Goal: Task Accomplishment & Management: Manage account settings

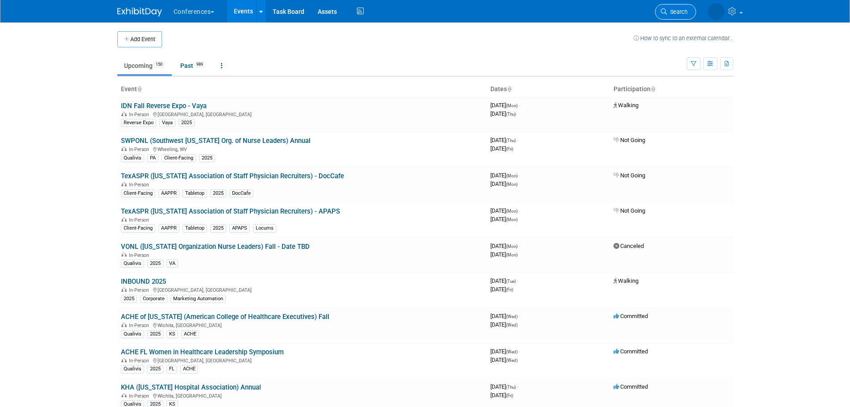
click at [673, 10] on span "Search" at bounding box center [677, 11] width 21 height 7
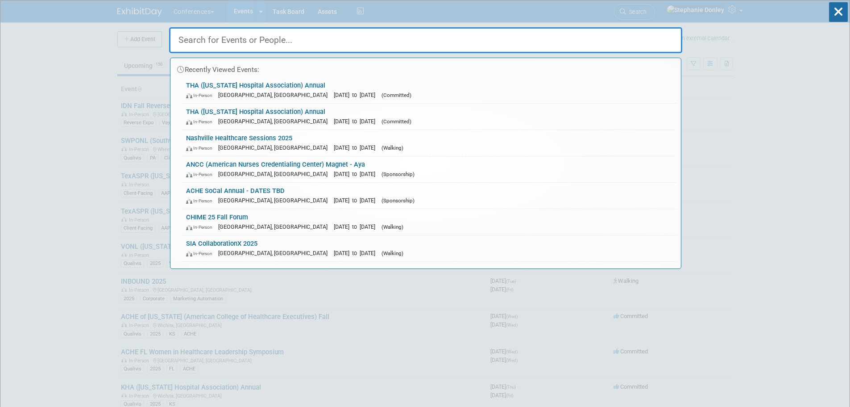
click at [503, 40] on input "text" at bounding box center [425, 40] width 513 height 26
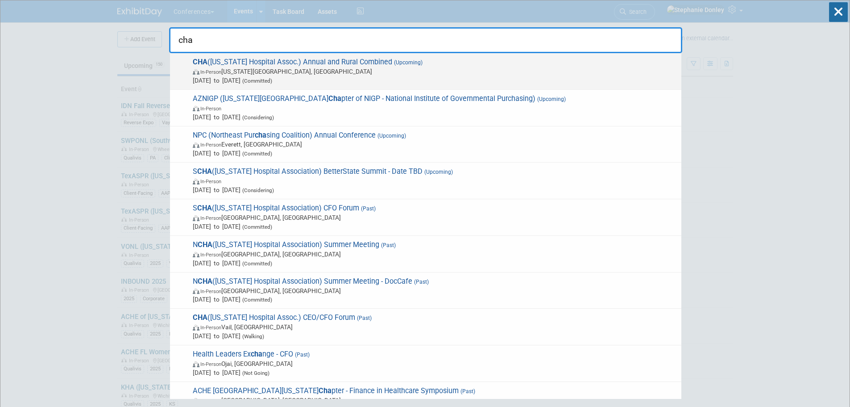
type input "cha"
click at [249, 65] on span "CHA ([US_STATE] Hospital Assoc.) Annual and Rural Combined (Upcoming) In-Person…" at bounding box center [433, 71] width 487 height 27
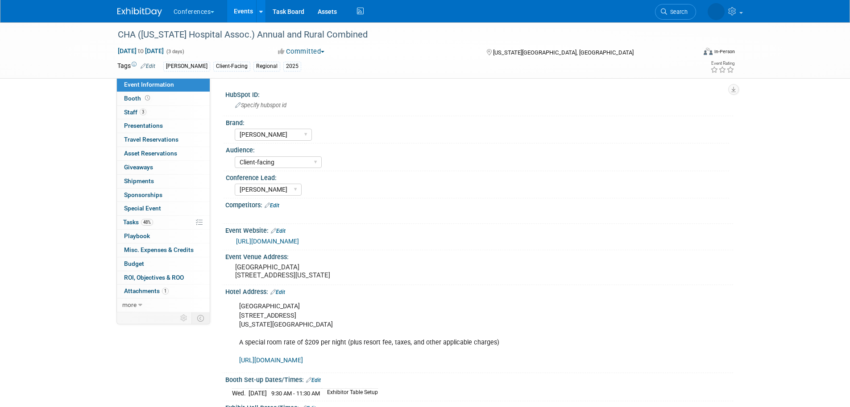
select select "[PERSON_NAME]"
select select "Client-facing"
select select "[PERSON_NAME]"
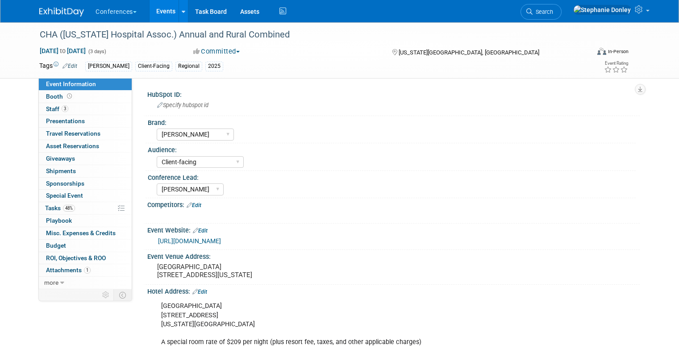
click at [61, 324] on div "Event Information Event Info Booth Booth 3 Staff 3 Staff 0 Presentations 0 Pres…" at bounding box center [340, 353] width 614 height 663
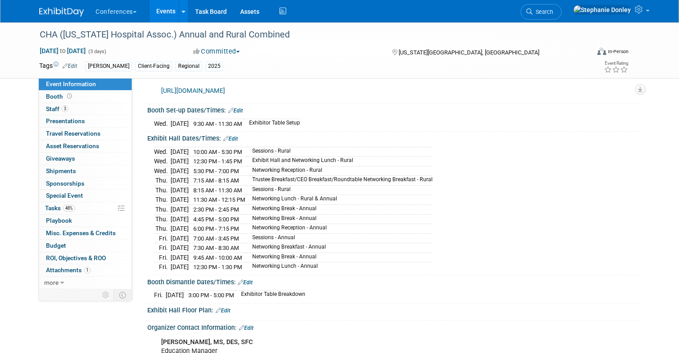
scroll to position [272, 0]
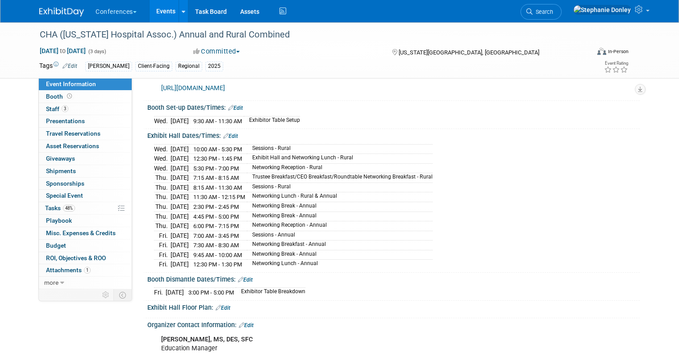
click at [54, 328] on div "Event Information Event Info Booth Booth 3 Staff 3 Staff 0 Presentations 0 Pres…" at bounding box center [340, 81] width 614 height 663
click at [47, 137] on span "Travel Reservations 0" at bounding box center [73, 133] width 54 height 7
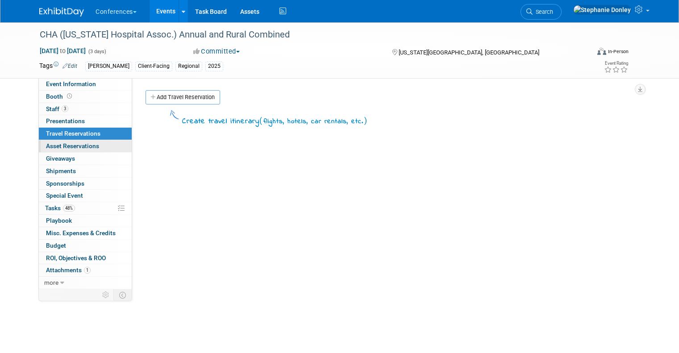
click at [55, 147] on span "Asset Reservations 0" at bounding box center [72, 145] width 53 height 7
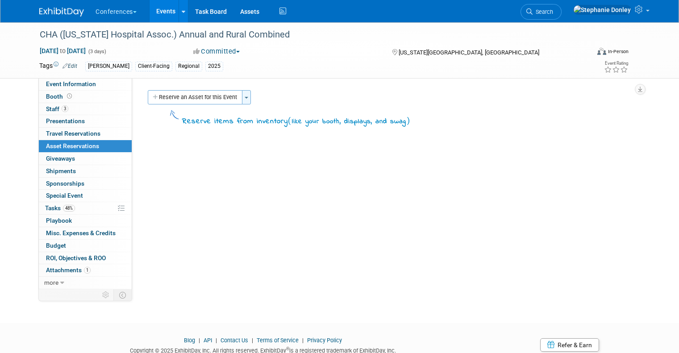
click at [245, 97] on span "button" at bounding box center [247, 98] width 4 height 2
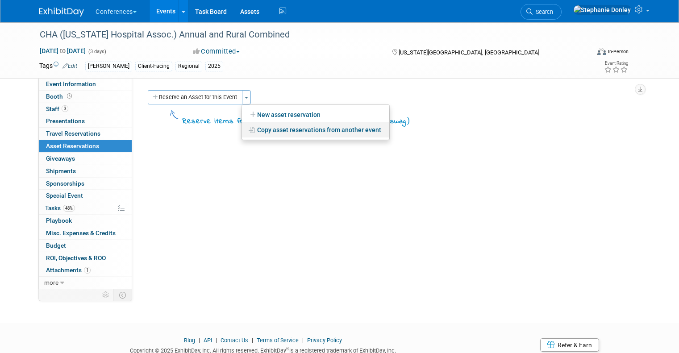
click at [268, 132] on link "Copy asset reservations from another event" at bounding box center [315, 129] width 147 height 15
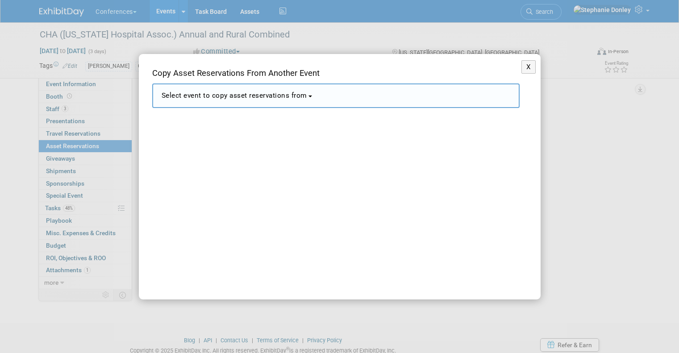
click at [299, 99] on span "Select event to copy asset reservations from" at bounding box center [235, 96] width 146 height 8
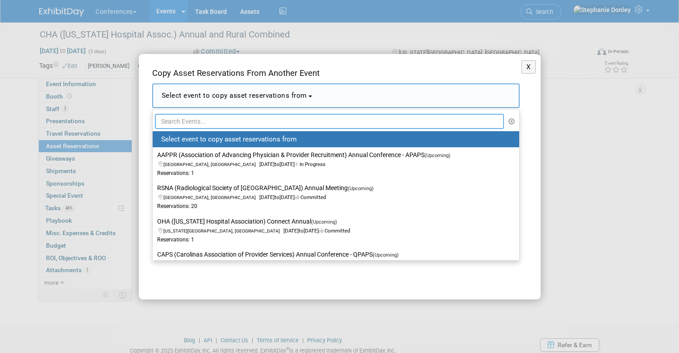
click at [278, 124] on input "text" at bounding box center [330, 121] width 350 height 15
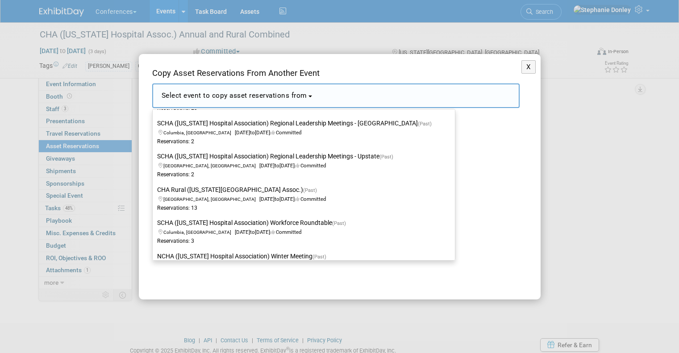
scroll to position [351, 0]
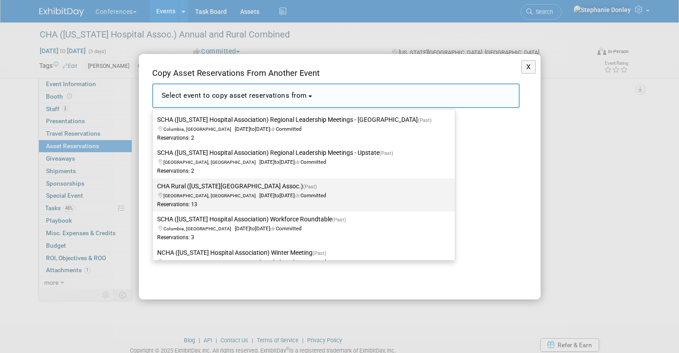
type input "cha"
click at [209, 187] on label "CHA Rural ([US_STATE][GEOGRAPHIC_DATA] Assoc.) (Past) [GEOGRAPHIC_DATA], [GEOGR…" at bounding box center [301, 194] width 289 height 29
click at [154, 187] on input "CHA Rural ([US_STATE][GEOGRAPHIC_DATA] Assoc.) (Past) [GEOGRAPHIC_DATA], [GEOGR…" at bounding box center [151, 186] width 6 height 6
select select "11102784"
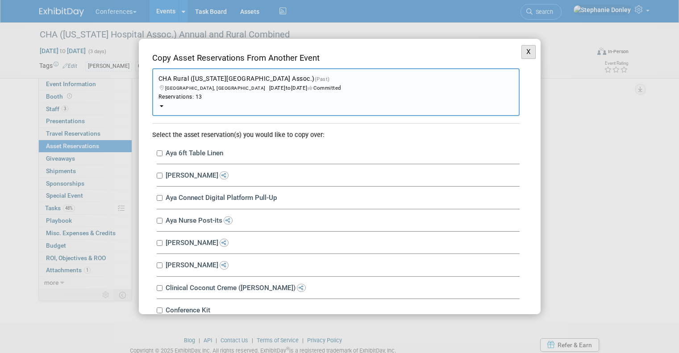
click at [521, 51] on button "X" at bounding box center [528, 52] width 15 height 14
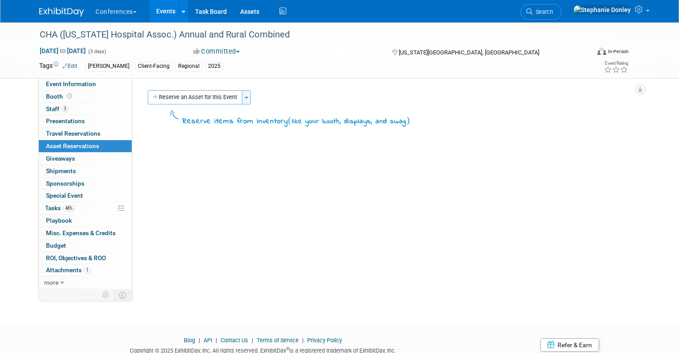
click at [245, 98] on span "button" at bounding box center [247, 98] width 4 height 2
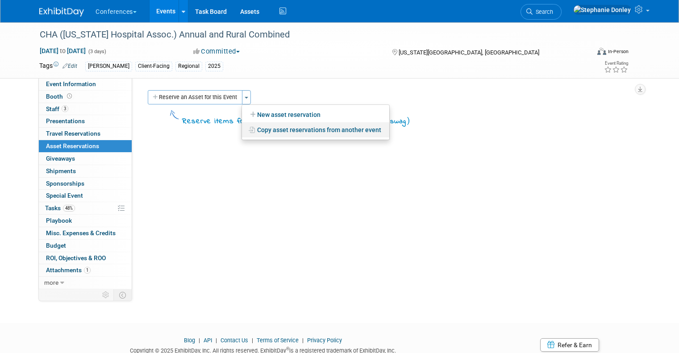
click at [271, 129] on link "Copy asset reservations from another event" at bounding box center [315, 129] width 147 height 15
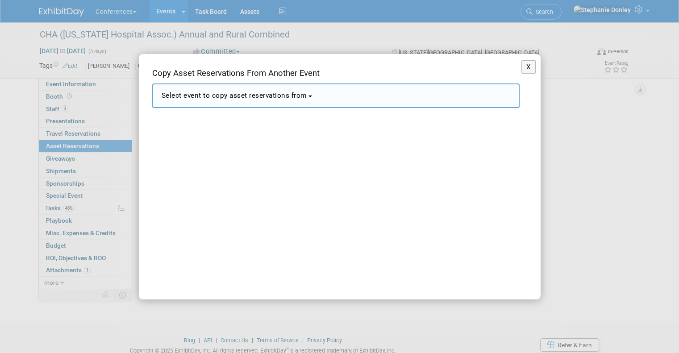
click at [233, 100] on button "Select event to copy asset reservations from" at bounding box center [335, 95] width 367 height 25
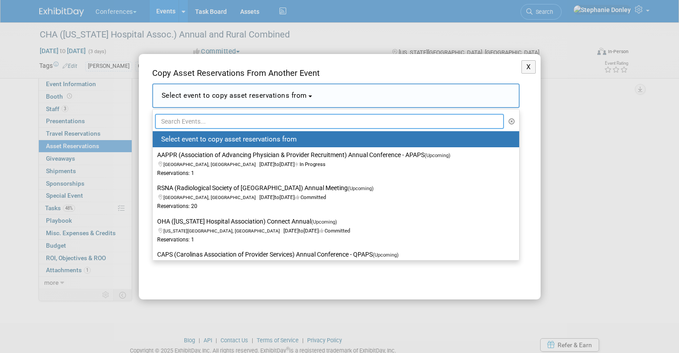
click at [221, 119] on input "text" at bounding box center [330, 121] width 350 height 15
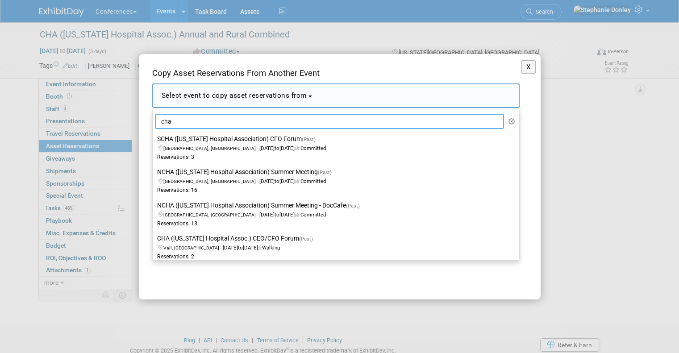
type input "cha"
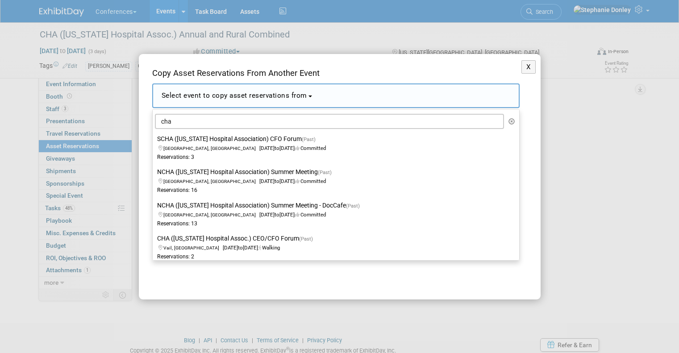
click at [515, 228] on div "X Copy Asset Reservations From Another Event <span style='font-size: 1.1em;'>Se…" at bounding box center [340, 177] width 402 height 246
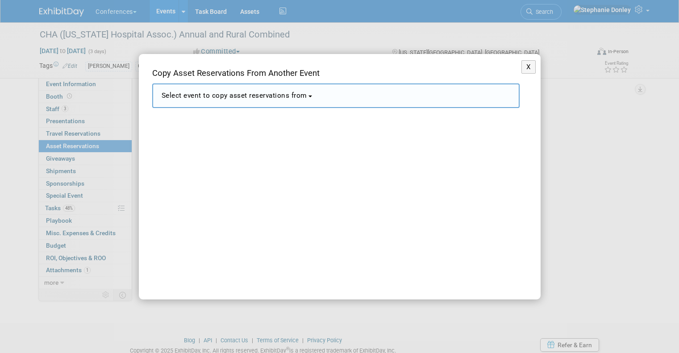
click at [312, 97] on b "button" at bounding box center [310, 97] width 4 height 2
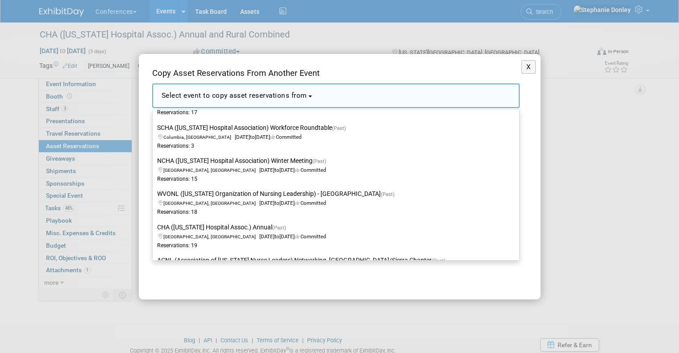
scroll to position [673, 0]
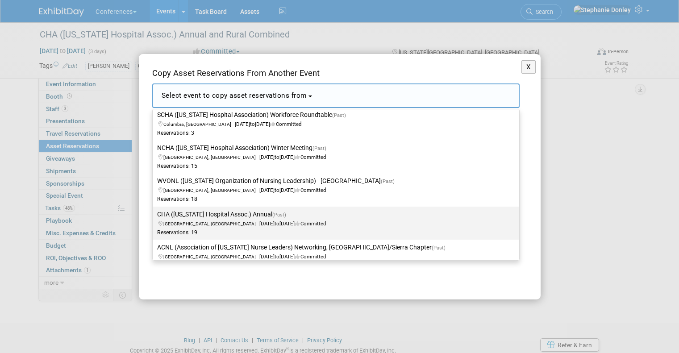
click at [196, 215] on label "CHA ([US_STATE] Hospital Assoc.) Annual (Past) [GEOGRAPHIC_DATA], [GEOGRAPHIC_D…" at bounding box center [333, 222] width 353 height 29
click at [154, 215] on input "CHA ([US_STATE] Hospital Assoc.) Annual (Past) [GEOGRAPHIC_DATA], [GEOGRAPHIC_D…" at bounding box center [151, 215] width 6 height 6
select select "11082032"
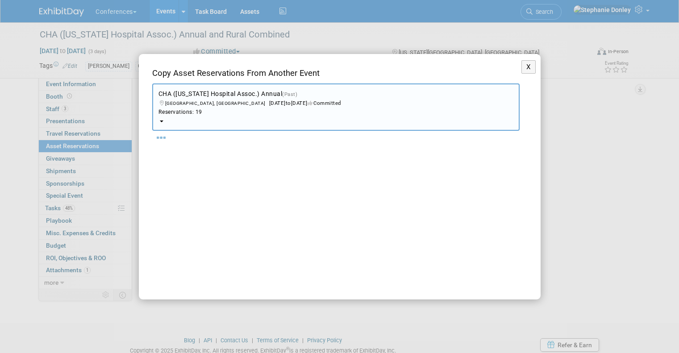
select select "8"
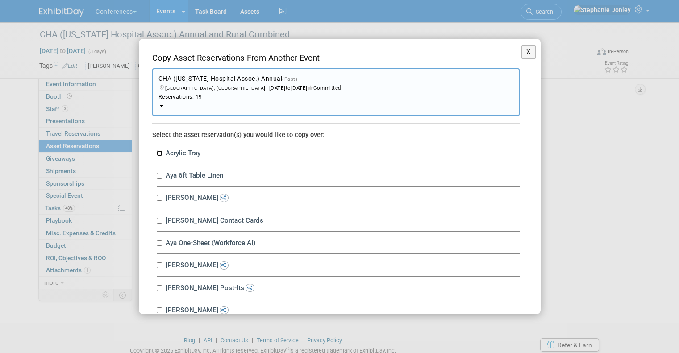
click at [158, 152] on input "Acrylic Tray" at bounding box center [160, 153] width 6 height 6
checkbox input "true"
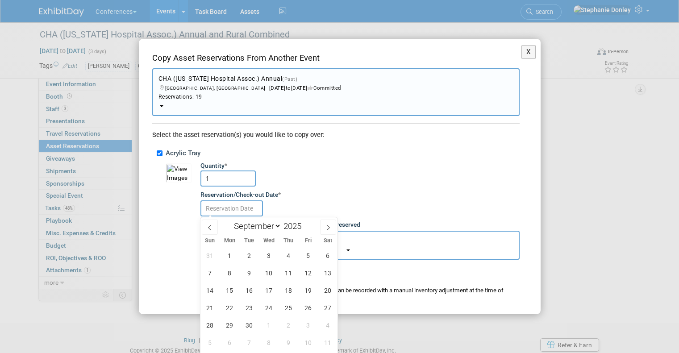
click at [232, 206] on input "text" at bounding box center [231, 208] width 63 height 16
click at [229, 288] on span "15" at bounding box center [229, 290] width 17 height 17
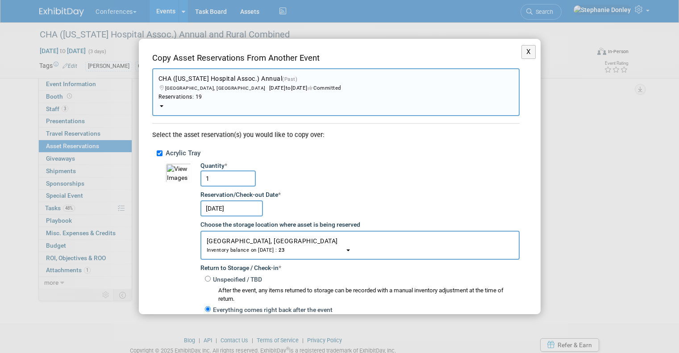
click at [238, 211] on input "[DATE]" at bounding box center [231, 208] width 63 height 16
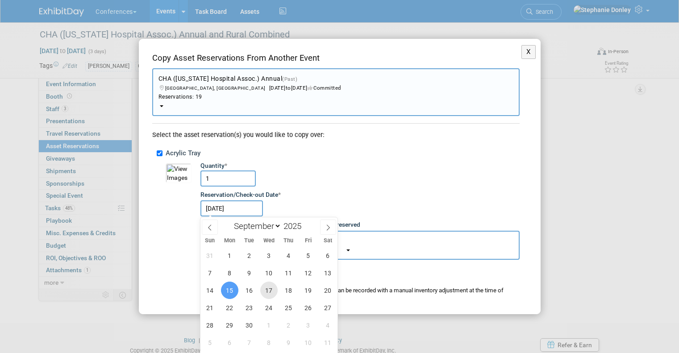
click at [267, 286] on span "17" at bounding box center [268, 290] width 17 height 17
type input "[DATE]"
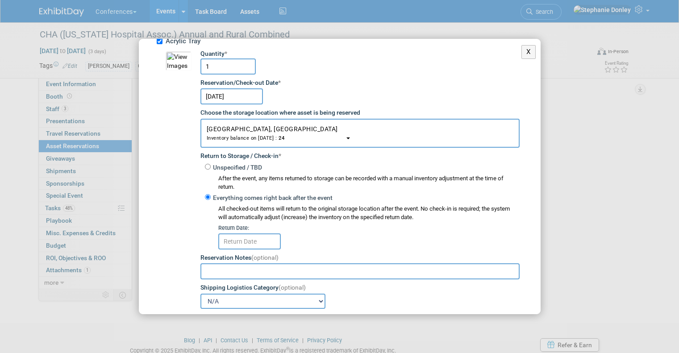
scroll to position [113, 0]
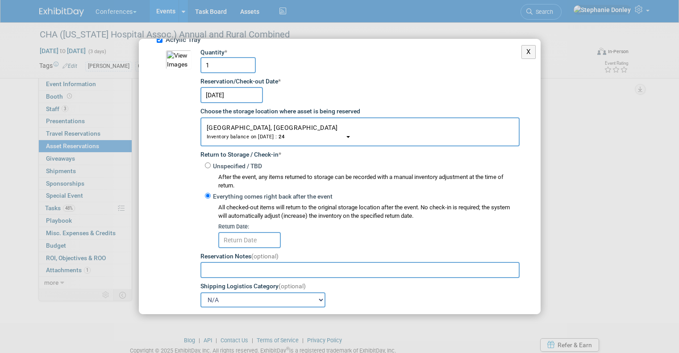
click at [251, 237] on input "text" at bounding box center [249, 240] width 63 height 16
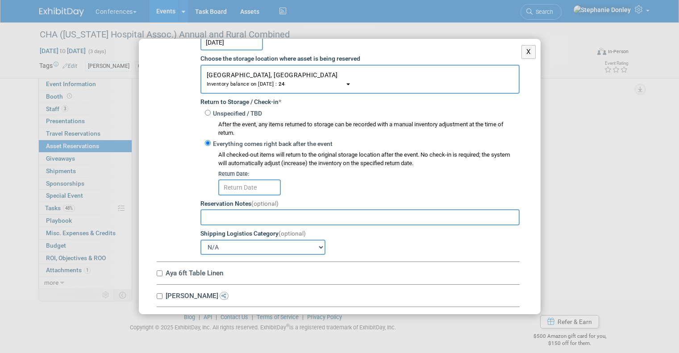
scroll to position [188, 0]
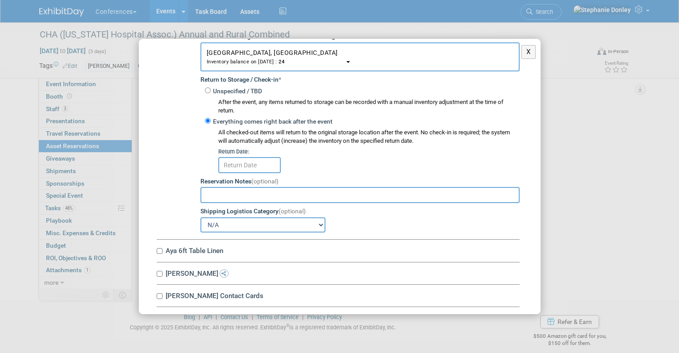
click at [246, 161] on input "text" at bounding box center [249, 165] width 63 height 16
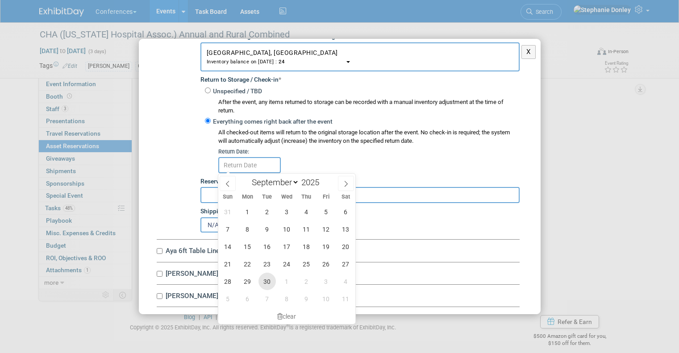
click at [268, 282] on span "30" at bounding box center [266, 281] width 17 height 17
type input "[DATE]"
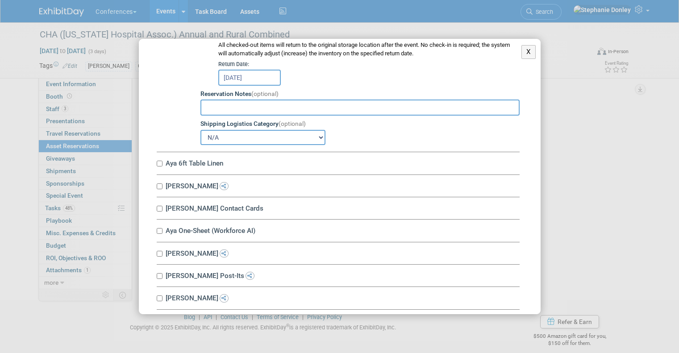
scroll to position [285, 0]
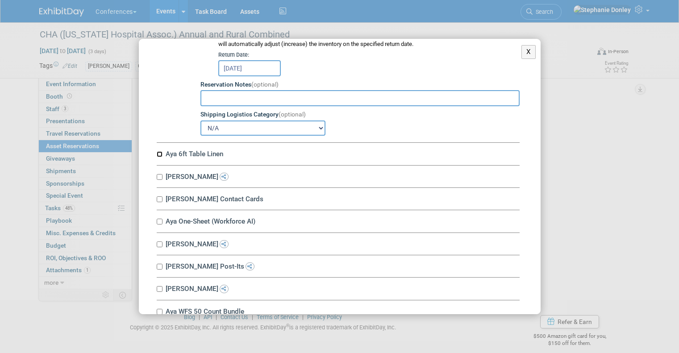
click at [160, 153] on input "Aya 6ft Table Linen" at bounding box center [160, 154] width 6 height 6
checkbox input "true"
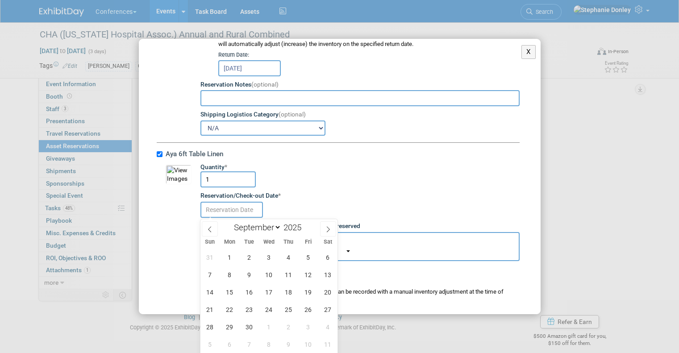
click at [236, 210] on input "text" at bounding box center [231, 210] width 63 height 16
click at [274, 292] on span "17" at bounding box center [268, 291] width 17 height 17
type input "[DATE]"
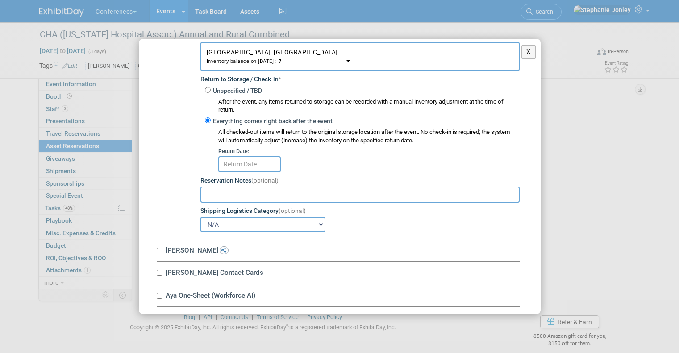
scroll to position [487, 0]
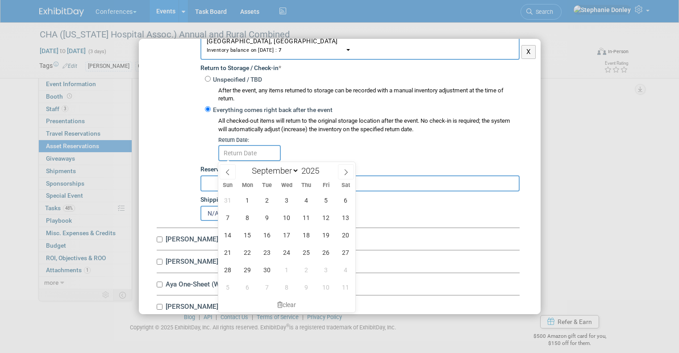
click at [244, 152] on input "text" at bounding box center [249, 153] width 63 height 16
click at [263, 268] on span "30" at bounding box center [266, 269] width 17 height 17
type input "[DATE]"
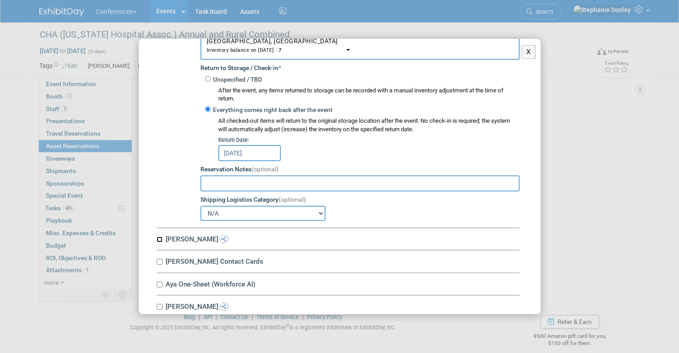
click at [159, 239] on input "[PERSON_NAME]" at bounding box center [160, 240] width 6 height 6
checkbox input "true"
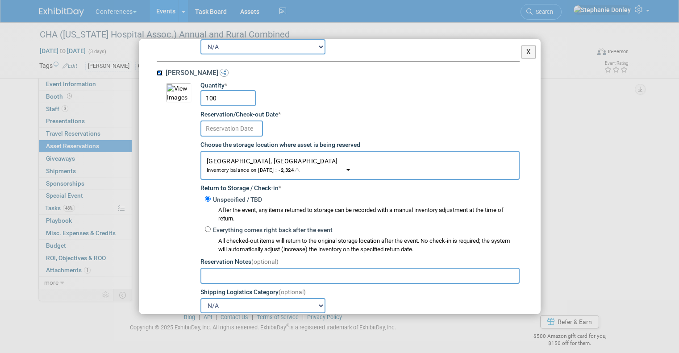
scroll to position [654, 0]
click at [218, 96] on input "100" at bounding box center [227, 97] width 55 height 16
drag, startPoint x: 218, startPoint y: 96, endPoint x: 181, endPoint y: 98, distance: 37.5
click at [181, 98] on tr "cdcb7258-1e0f-4660-9b74-9290dbb579a3.jpg Quantity * 100 Reservation/Check-out D…" at bounding box center [343, 196] width 354 height 232
type input "50"
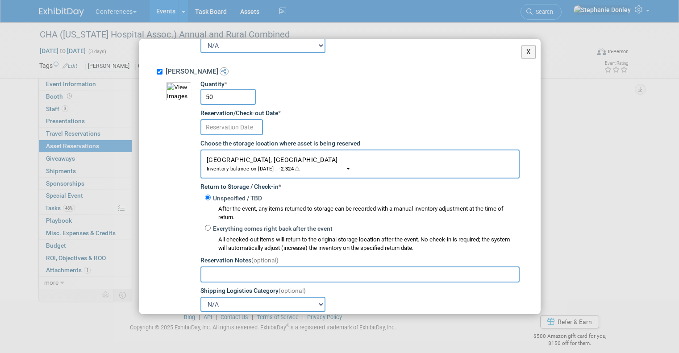
click at [241, 133] on input "text" at bounding box center [231, 127] width 63 height 16
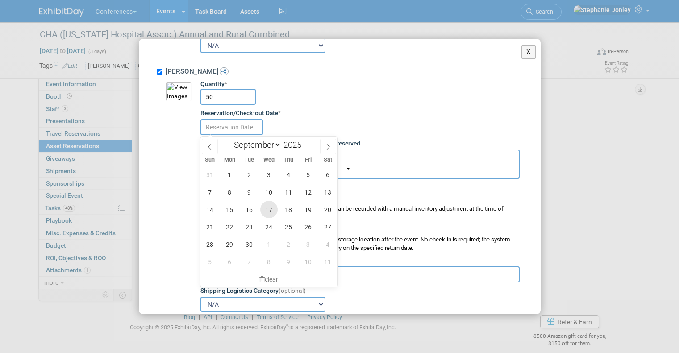
click at [270, 206] on span "17" at bounding box center [268, 209] width 17 height 17
type input "[DATE]"
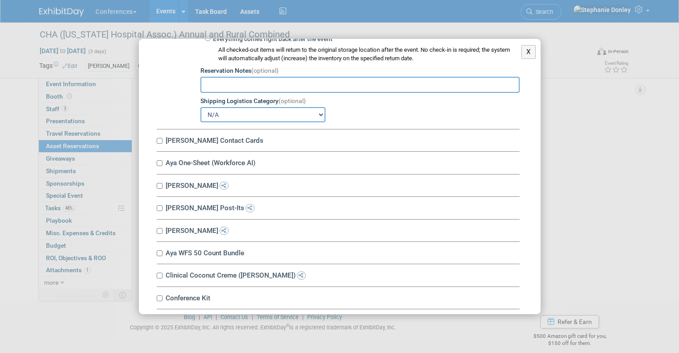
scroll to position [879, 0]
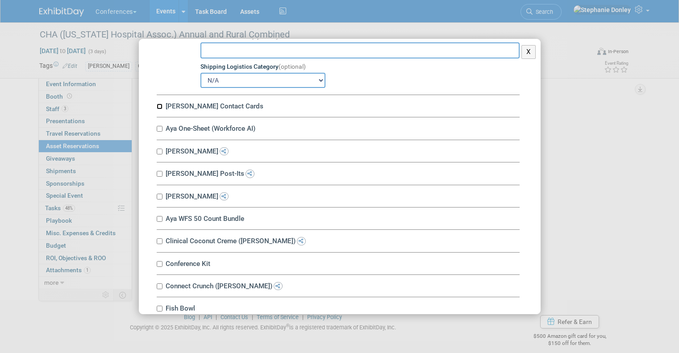
click at [160, 108] on input "[PERSON_NAME] Contact Cards" at bounding box center [160, 107] width 6 height 6
checkbox input "true"
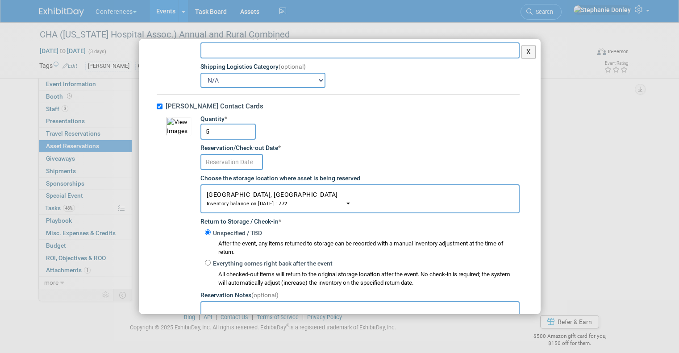
click at [214, 131] on input "5" at bounding box center [227, 132] width 55 height 16
drag, startPoint x: 214, startPoint y: 131, endPoint x: 198, endPoint y: 134, distance: 15.9
click at [198, 134] on td "Quantity * 5 Reservation/Check-out Date * Choose the storage location where ass…" at bounding box center [356, 231] width 328 height 232
type input "20"
click at [229, 306] on input "text" at bounding box center [359, 309] width 319 height 16
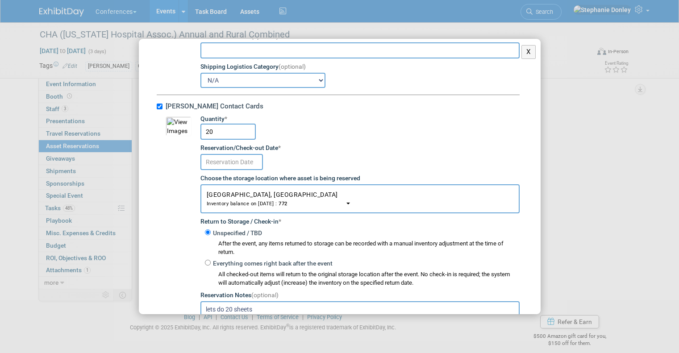
type input "lets do 20 sheets"
click at [237, 162] on input "text" at bounding box center [231, 162] width 63 height 16
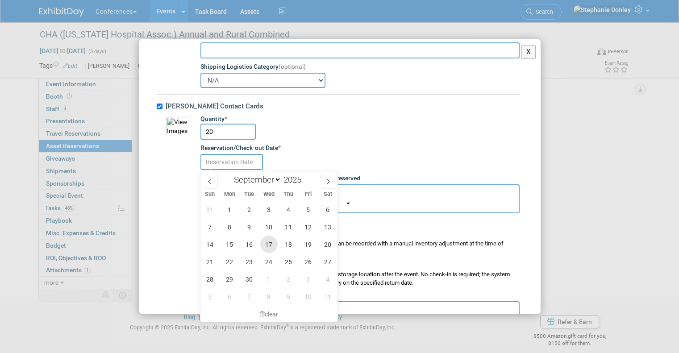
click at [267, 245] on span "17" at bounding box center [268, 244] width 17 height 17
type input "[DATE]"
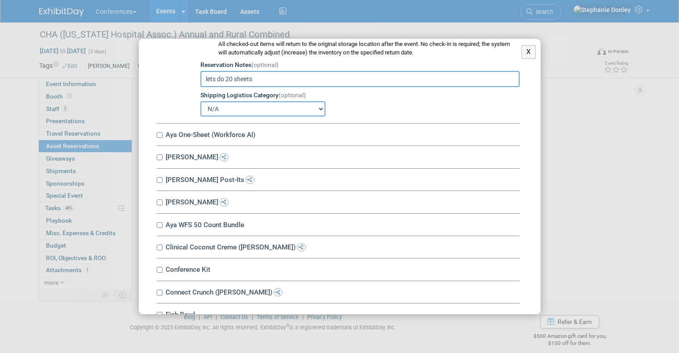
scroll to position [1120, 0]
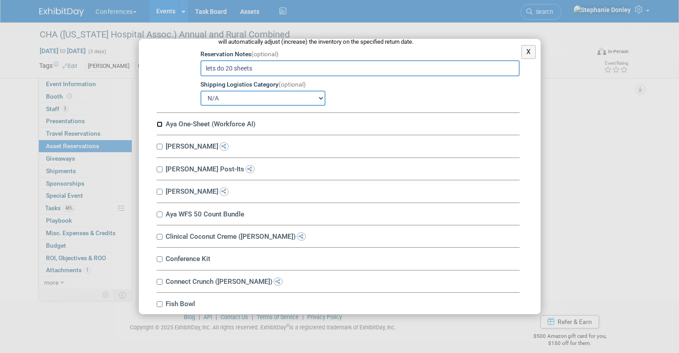
click at [159, 125] on input "Aya One-Sheet (Workforce AI)" at bounding box center [160, 124] width 6 height 6
checkbox input "true"
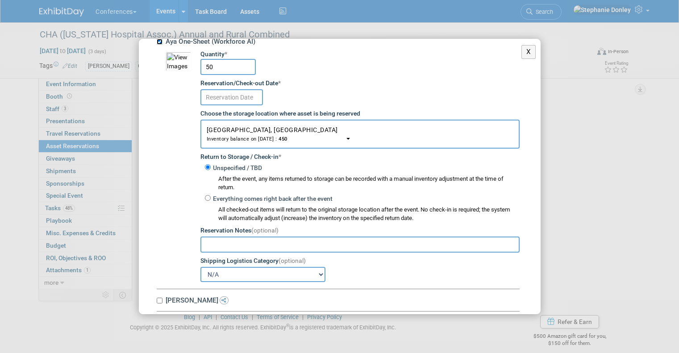
scroll to position [1242, 0]
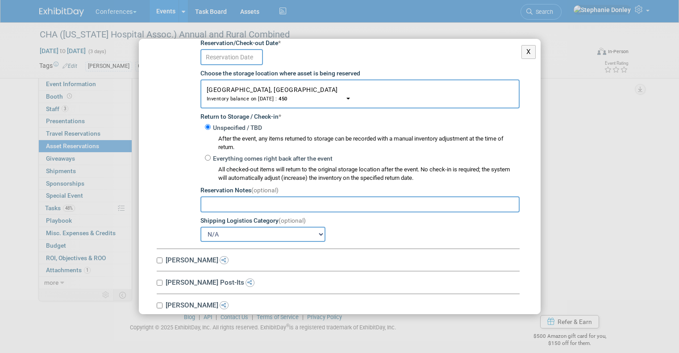
click at [214, 205] on input "text" at bounding box center [359, 204] width 319 height 16
type input "l"
click at [159, 262] on input "[PERSON_NAME]" at bounding box center [160, 261] width 6 height 6
checkbox input "true"
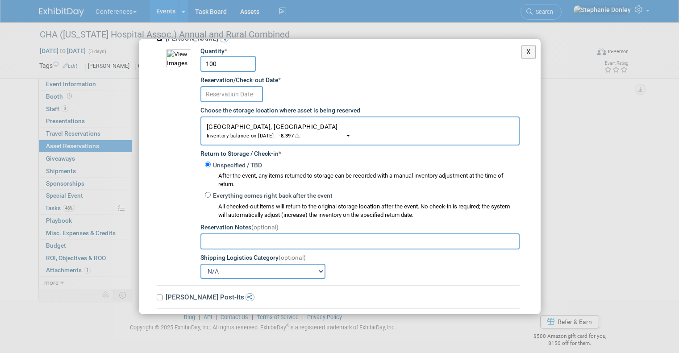
scroll to position [1466, 0]
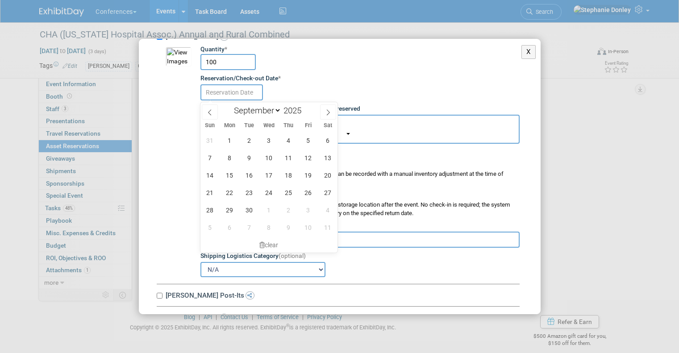
click at [238, 94] on input "text" at bounding box center [231, 92] width 63 height 16
click at [270, 171] on span "17" at bounding box center [268, 175] width 17 height 17
type input "[DATE]"
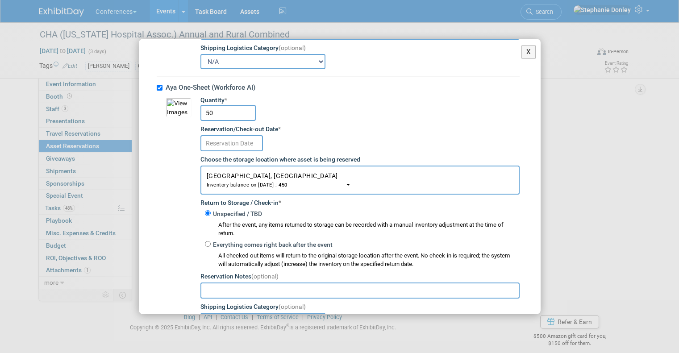
scroll to position [1154, 0]
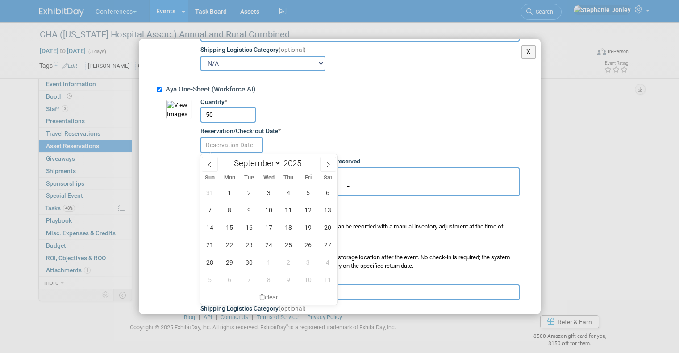
click at [233, 145] on input "text" at bounding box center [231, 145] width 63 height 16
click at [271, 223] on span "17" at bounding box center [268, 227] width 17 height 17
type input "[DATE]"
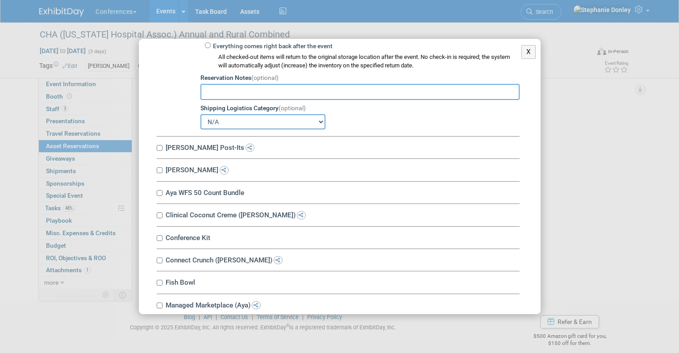
scroll to position [1625, 0]
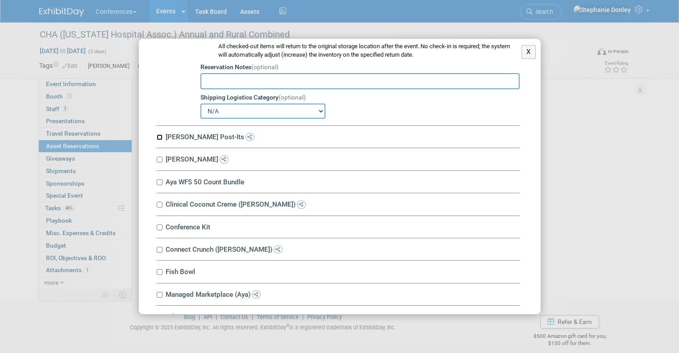
click at [160, 138] on input "[PERSON_NAME] Post-Its" at bounding box center [160, 137] width 6 height 6
checkbox input "true"
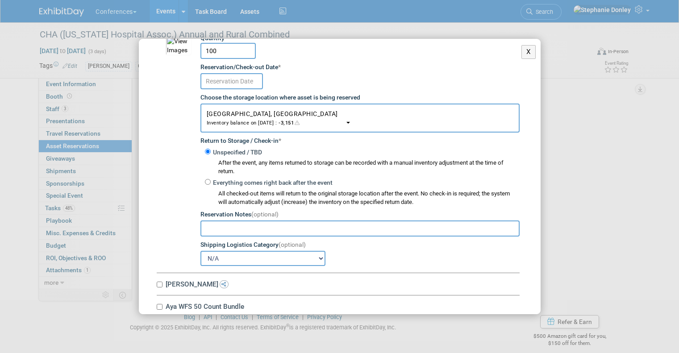
scroll to position [1744, 0]
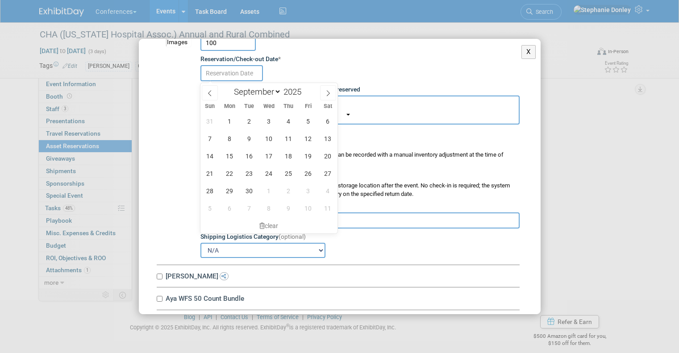
click at [234, 76] on input "text" at bounding box center [231, 73] width 63 height 16
click at [267, 154] on span "17" at bounding box center [268, 155] width 17 height 17
type input "[DATE]"
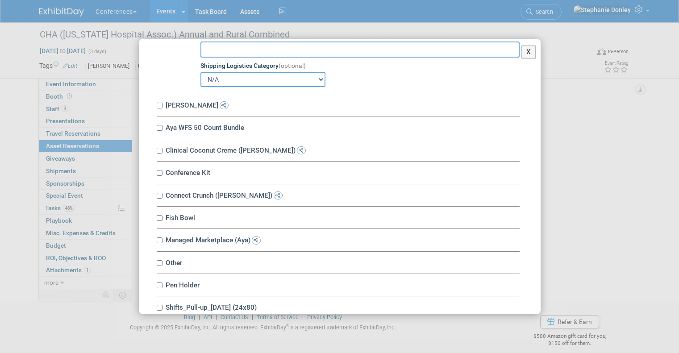
scroll to position [1935, 0]
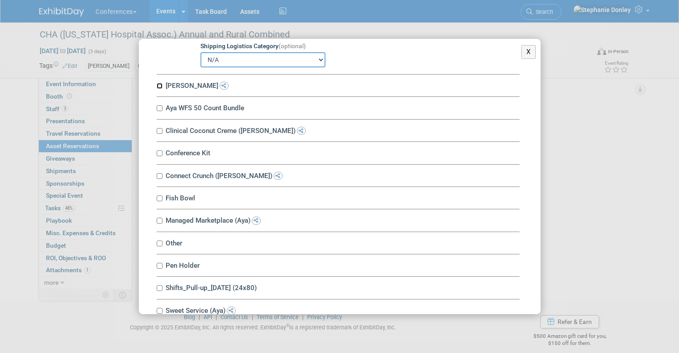
click at [159, 88] on input "[PERSON_NAME]" at bounding box center [160, 86] width 6 height 6
checkbox input "true"
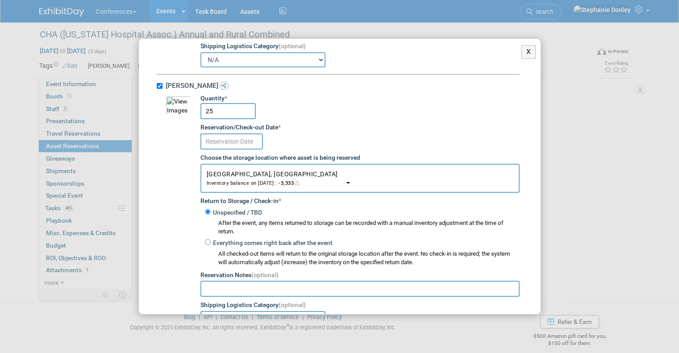
click at [244, 142] on input "text" at bounding box center [231, 141] width 63 height 16
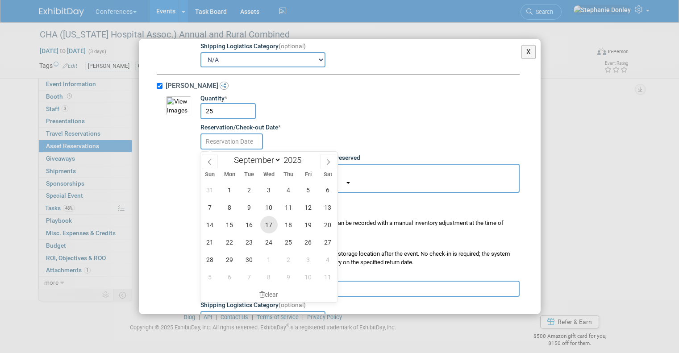
click at [270, 223] on span "17" at bounding box center [268, 224] width 17 height 17
type input "[DATE]"
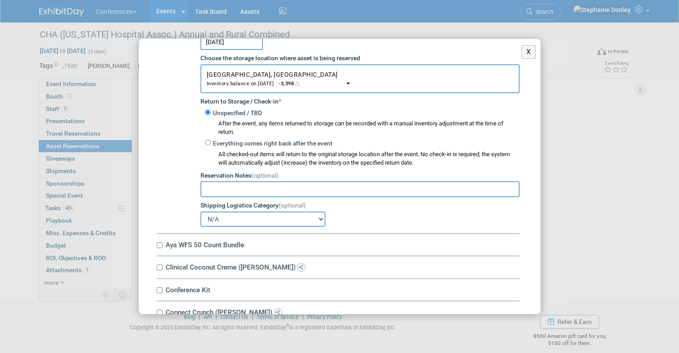
scroll to position [2069, 0]
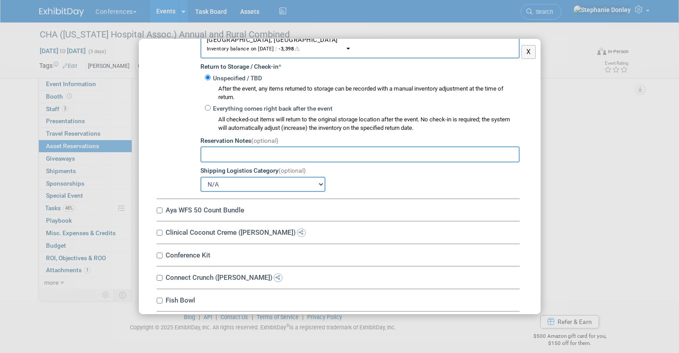
click at [272, 153] on input "text" at bounding box center [359, 154] width 319 height 16
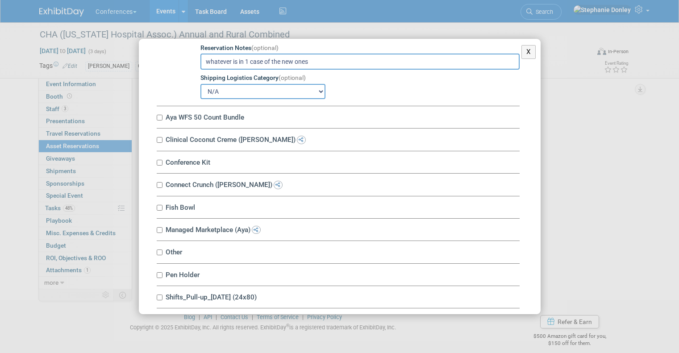
scroll to position [2208, 0]
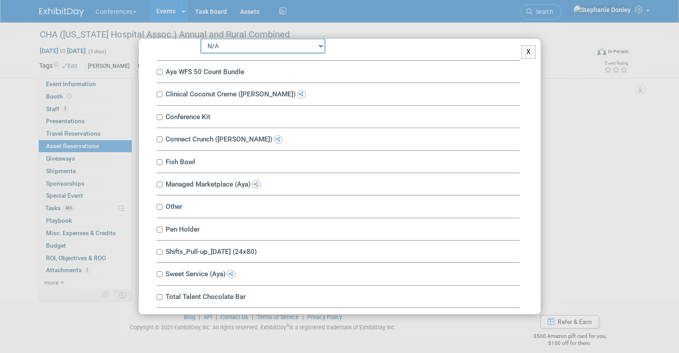
type input "whatever is in 1 case of the new ones"
click at [160, 75] on input "Aya WFS 50 Count Bundle" at bounding box center [160, 72] width 6 height 6
checkbox input "true"
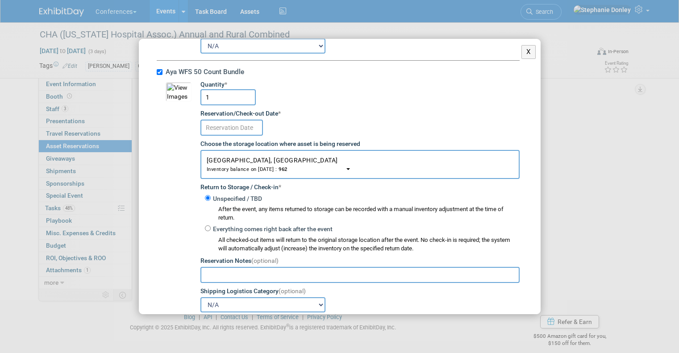
click at [225, 129] on input "text" at bounding box center [231, 128] width 63 height 16
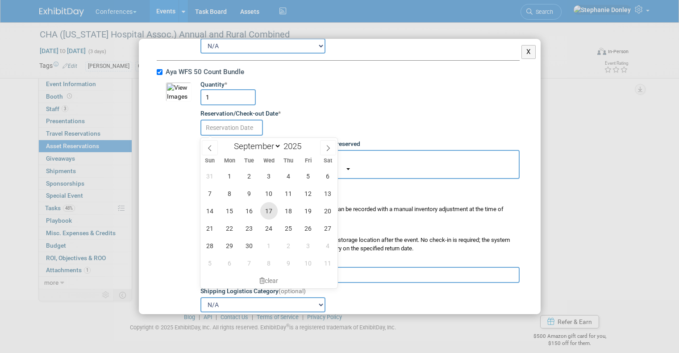
click at [268, 210] on span "17" at bounding box center [268, 210] width 17 height 17
type input "[DATE]"
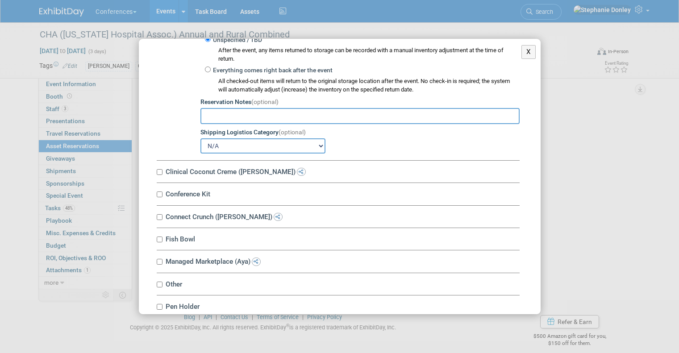
scroll to position [2379, 0]
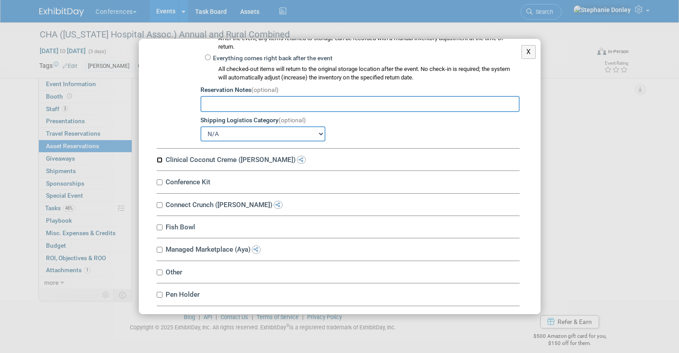
click at [162, 163] on input "Clinical Coconut Creme ([PERSON_NAME])" at bounding box center [160, 160] width 6 height 6
checkbox input "true"
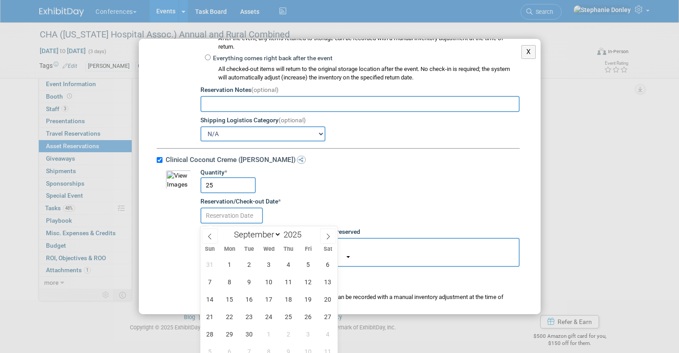
click at [246, 216] on input "text" at bounding box center [231, 216] width 63 height 16
click at [268, 295] on span "17" at bounding box center [268, 299] width 17 height 17
type input "[DATE]"
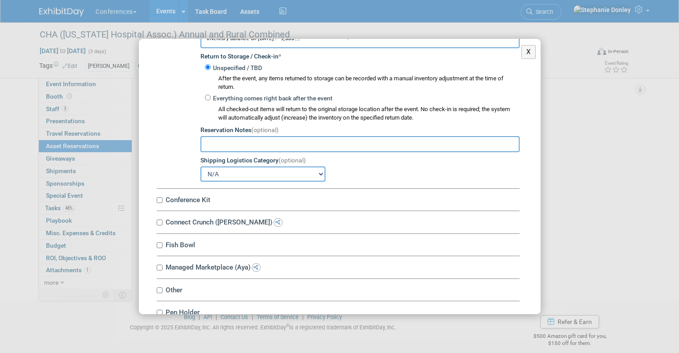
scroll to position [2618, 0]
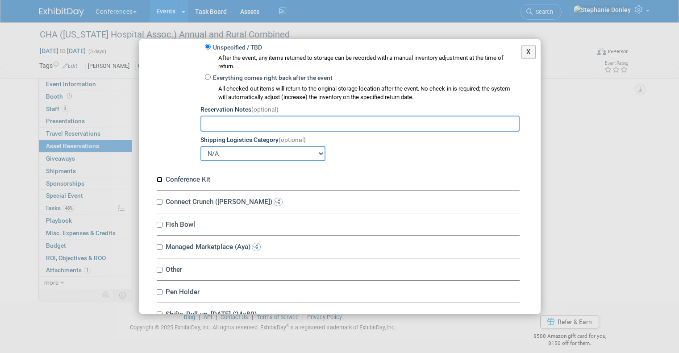
click at [158, 182] on input "Conference Kit" at bounding box center [160, 180] width 6 height 6
checkbox input "true"
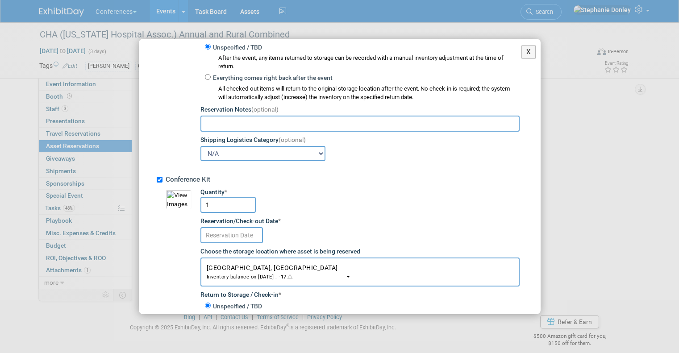
click at [229, 237] on input "text" at bounding box center [231, 235] width 63 height 16
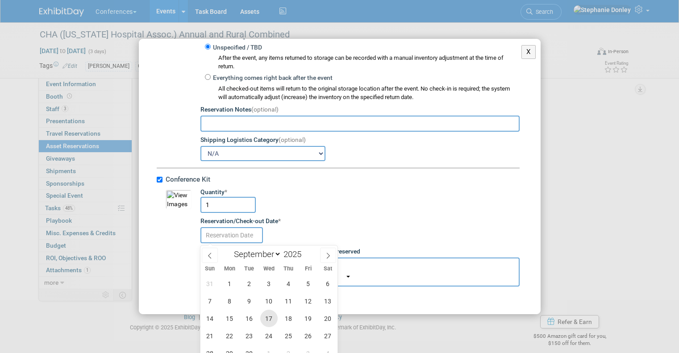
click at [268, 318] on span "17" at bounding box center [268, 318] width 17 height 17
type input "[DATE]"
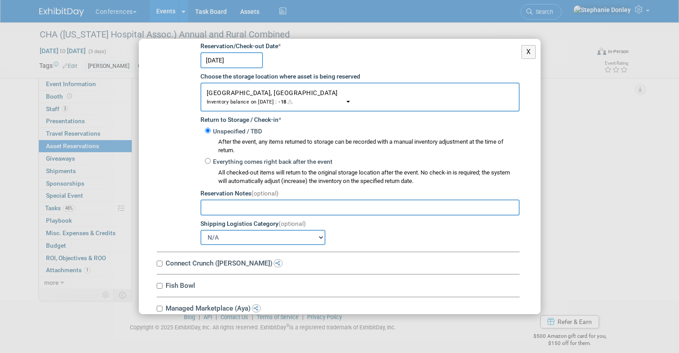
scroll to position [2804, 0]
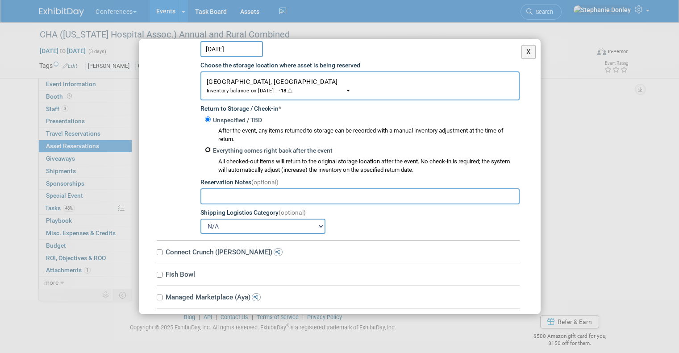
click at [208, 151] on input "Everything comes right back after the event" at bounding box center [208, 150] width 6 height 6
radio input "true"
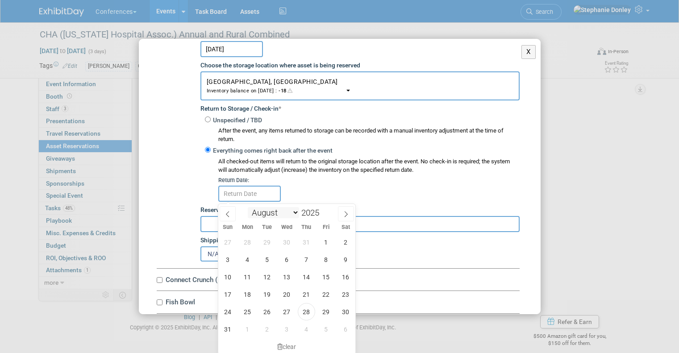
click at [296, 213] on select "January February March April May June July August September October November De…" at bounding box center [273, 212] width 51 height 11
select select "8"
click at [248, 207] on select "January February March April May June July August September October November De…" at bounding box center [273, 212] width 51 height 11
click at [268, 311] on span "30" at bounding box center [266, 311] width 17 height 17
type input "[DATE]"
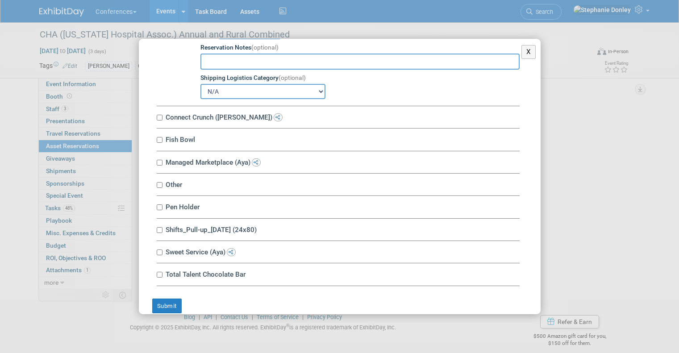
scroll to position [2981, 0]
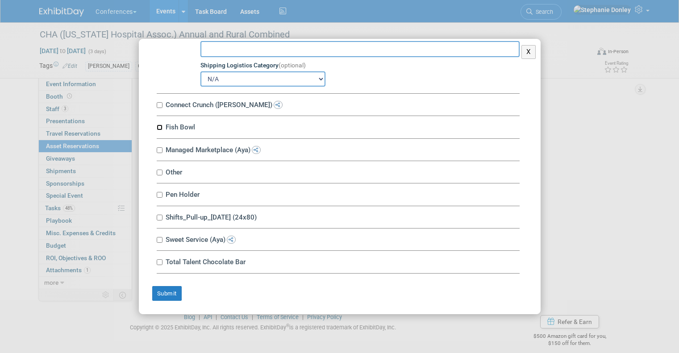
click at [161, 126] on input "Fish Bowl" at bounding box center [160, 128] width 6 height 6
checkbox input "true"
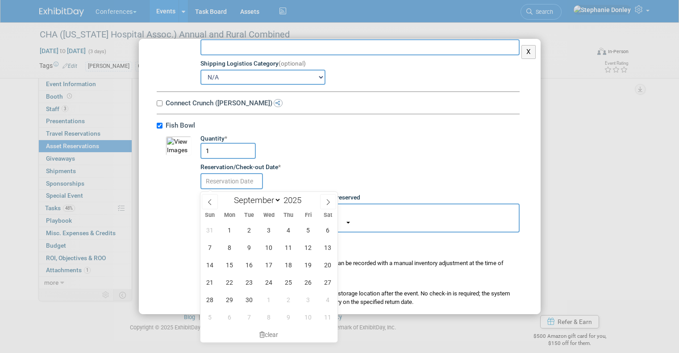
click at [232, 184] on input "text" at bounding box center [231, 181] width 63 height 16
click at [271, 263] on span "17" at bounding box center [268, 264] width 17 height 17
type input "[DATE]"
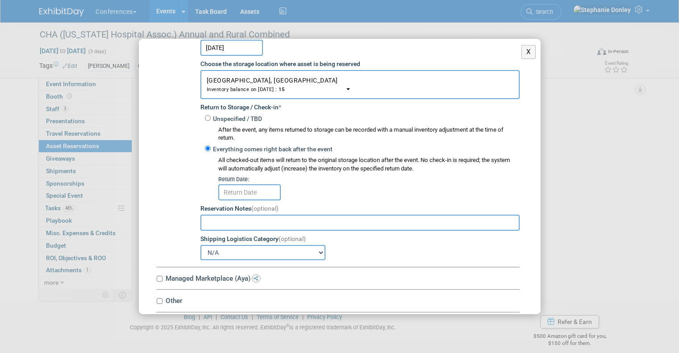
scroll to position [3138, 0]
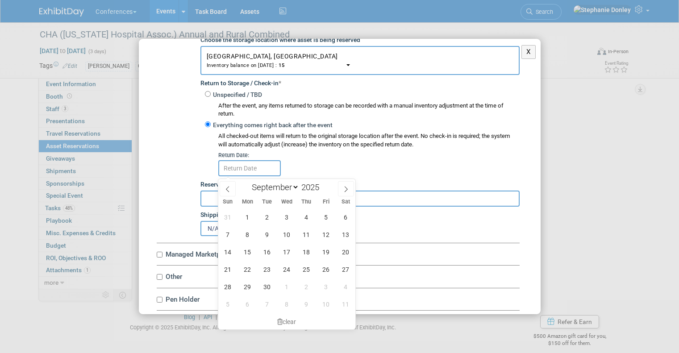
click at [254, 168] on input "text" at bounding box center [249, 168] width 63 height 16
click at [267, 282] on span "30" at bounding box center [266, 286] width 17 height 17
type input "[DATE]"
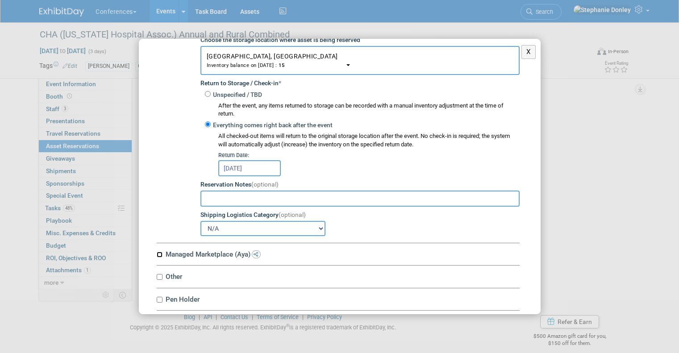
click at [158, 255] on input "Managed Marketplace (Aya)" at bounding box center [160, 255] width 6 height 6
checkbox input "true"
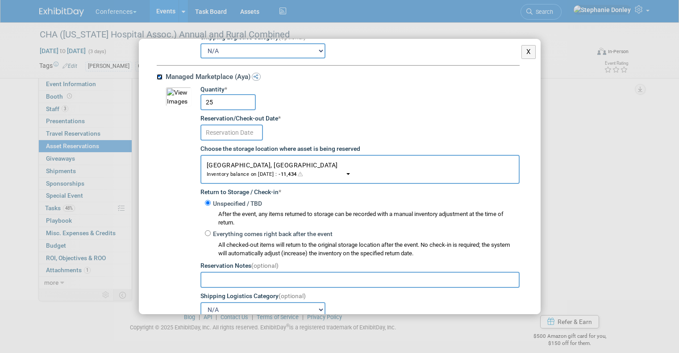
scroll to position [3352, 0]
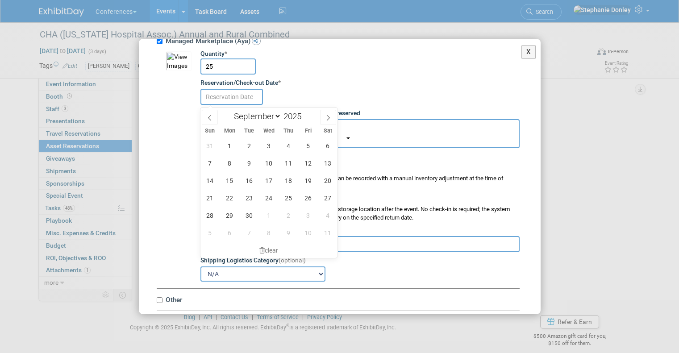
click at [229, 96] on input "text" at bounding box center [231, 97] width 63 height 16
click at [266, 180] on span "17" at bounding box center [268, 180] width 17 height 17
type input "[DATE]"
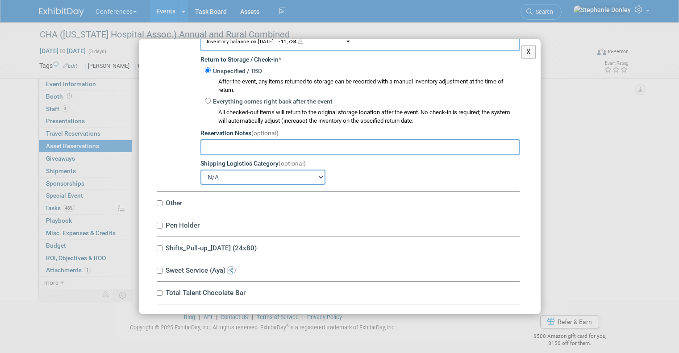
scroll to position [3482, 0]
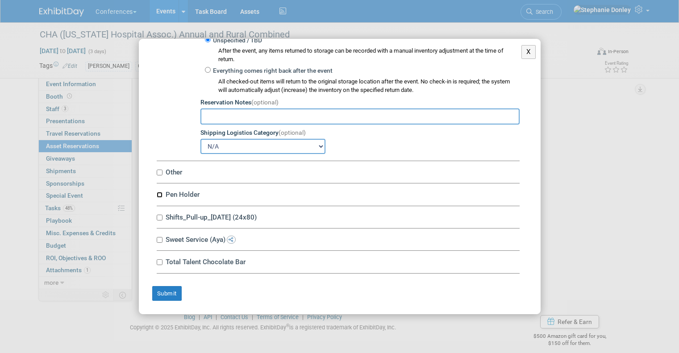
click at [160, 193] on input "Pen Holder" at bounding box center [160, 195] width 6 height 6
checkbox input "true"
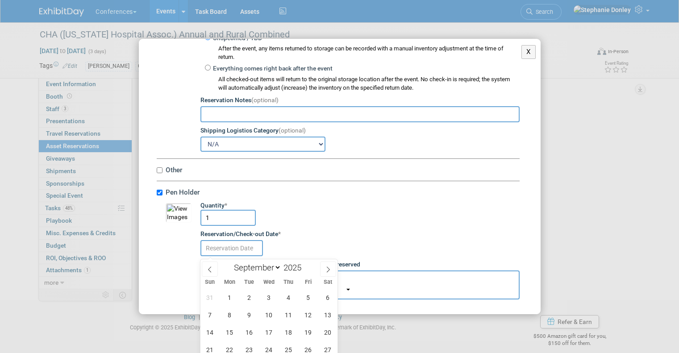
click at [232, 250] on input "text" at bounding box center [231, 248] width 63 height 16
click at [270, 333] on span "17" at bounding box center [268, 332] width 17 height 17
type input "[DATE]"
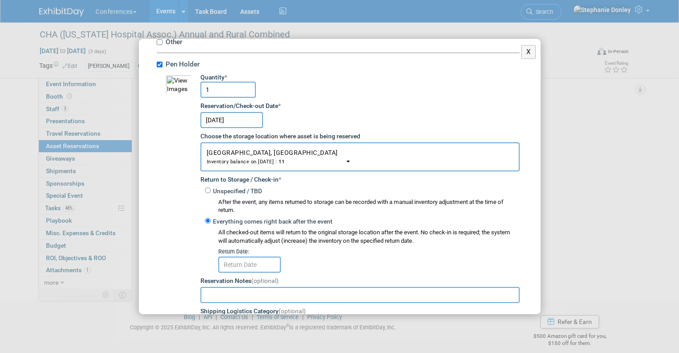
scroll to position [3651, 0]
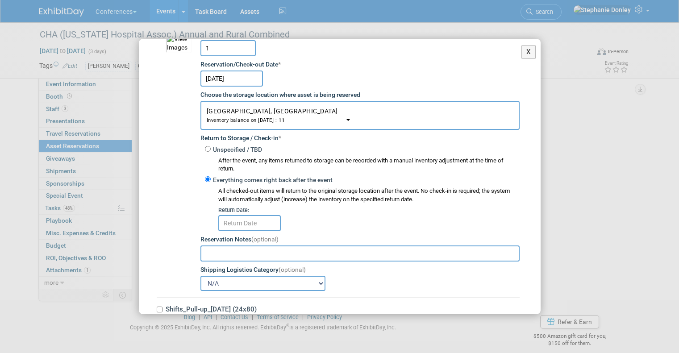
click at [246, 225] on input "text" at bounding box center [249, 223] width 63 height 16
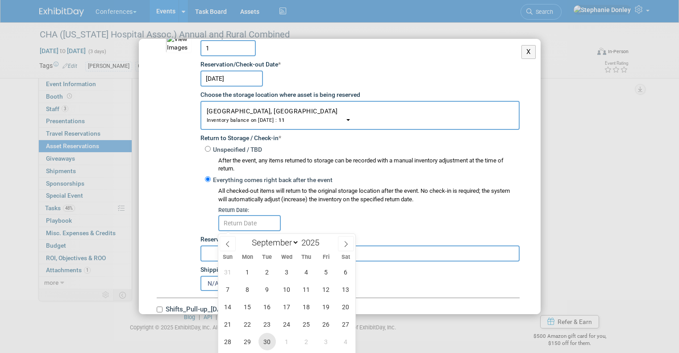
click at [265, 339] on span "30" at bounding box center [266, 341] width 17 height 17
type input "[DATE]"
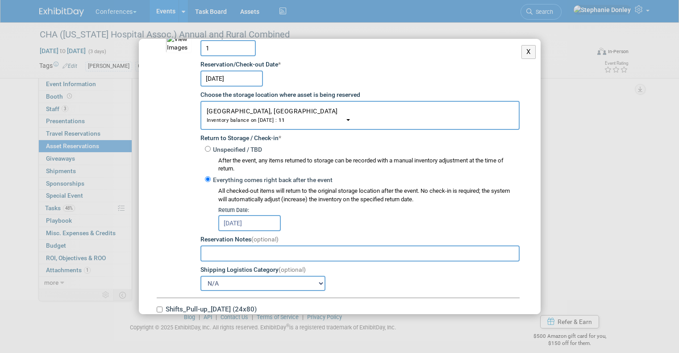
click at [244, 256] on input "text" at bounding box center [359, 254] width 319 height 16
type input "can be a smaller pen holder if we have them, since this is a table show"
drag, startPoint x: 545, startPoint y: 290, endPoint x: 547, endPoint y: 305, distance: 15.9
click at [547, 305] on div "X Copy Asset Reservations From Another Event <span style='font-size: 1.1em;'>Se…" at bounding box center [339, 176] width 679 height 353
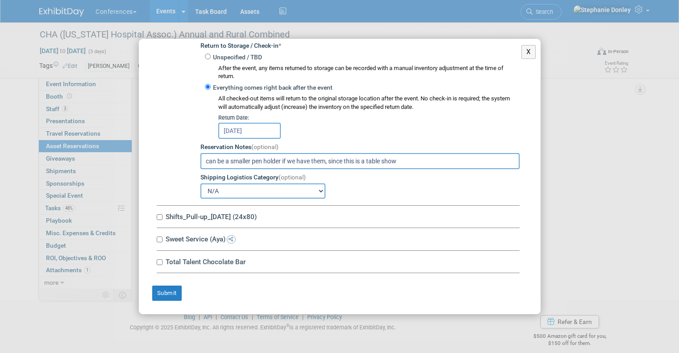
click at [289, 254] on div "Total Talent Chocolate Bar 10034671-10713527-a017549b-acf8-4bb9-b1ab-4b6f45814d…" at bounding box center [338, 262] width 363 height 22
click at [157, 262] on input "Total Talent Chocolate Bar" at bounding box center [160, 262] width 6 height 6
checkbox input "true"
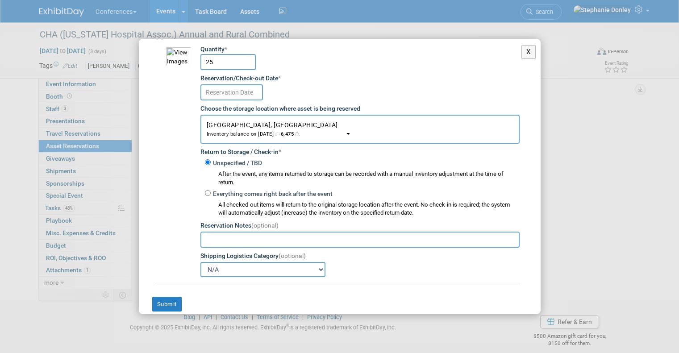
scroll to position [3983, 0]
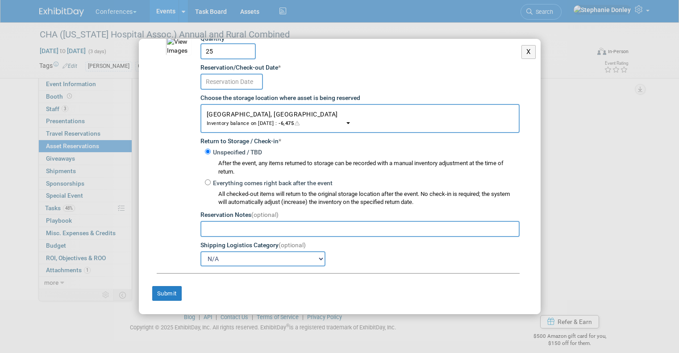
click at [240, 79] on input "text" at bounding box center [231, 82] width 63 height 16
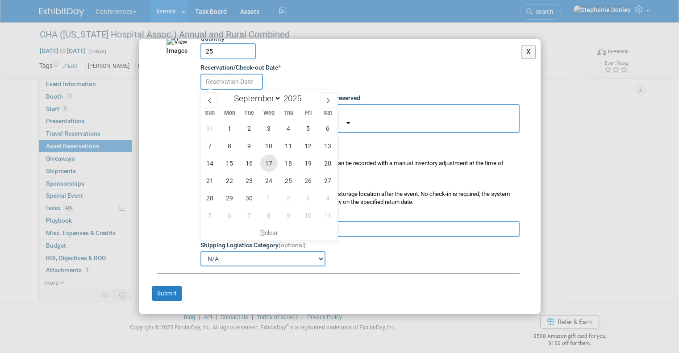
click at [267, 163] on span "17" at bounding box center [268, 162] width 17 height 17
type input "[DATE]"
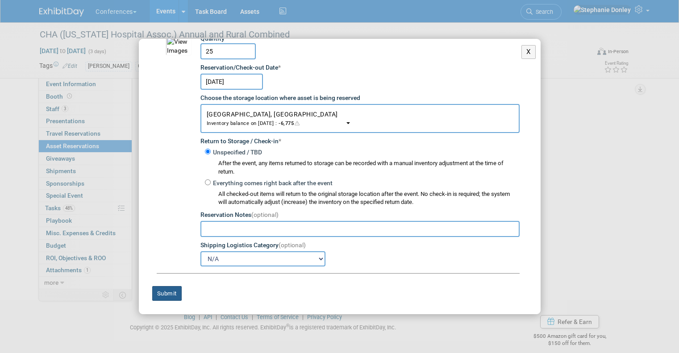
click at [160, 296] on button "Submit" at bounding box center [166, 293] width 29 height 15
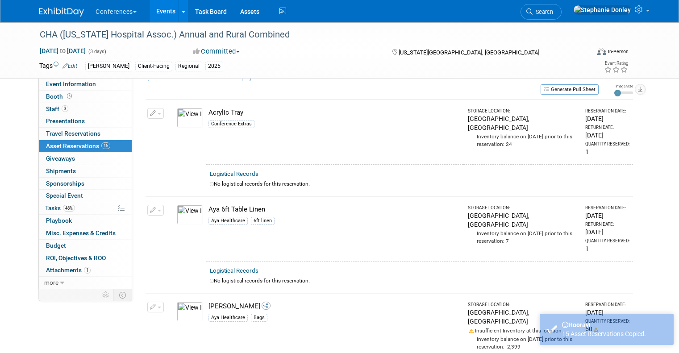
scroll to position [0, 0]
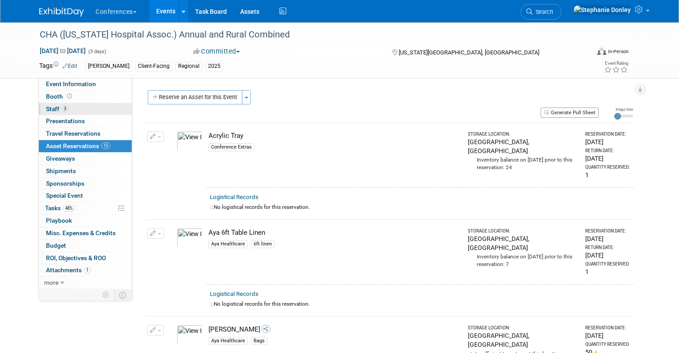
click at [46, 107] on span "Staff 3" at bounding box center [57, 108] width 22 height 7
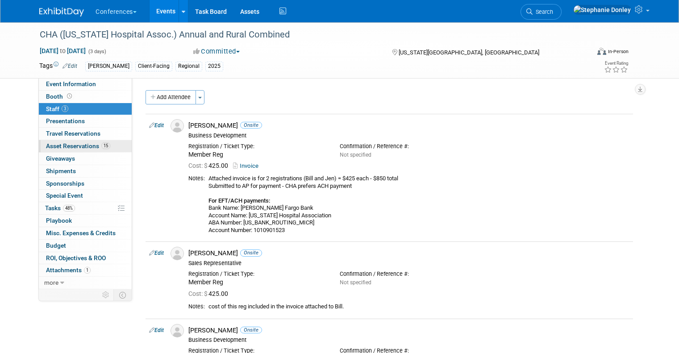
click at [71, 150] on span "Asset Reservations 15" at bounding box center [78, 145] width 64 height 7
